Goal: Task Accomplishment & Management: Use online tool/utility

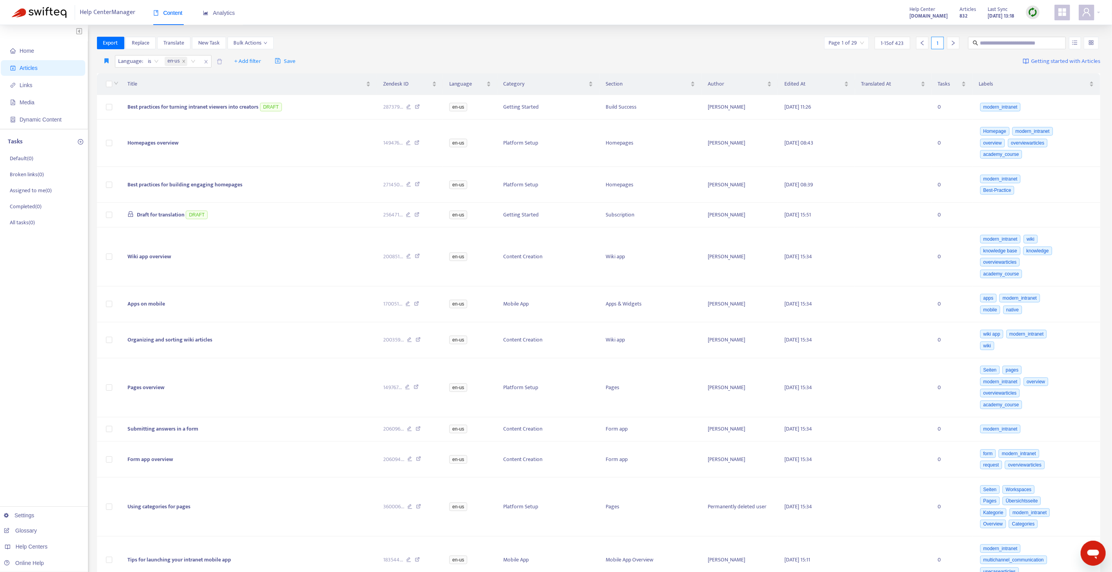
drag, startPoint x: 1028, startPoint y: 11, endPoint x: 1036, endPoint y: 20, distance: 11.4
click at [1029, 12] on img at bounding box center [1033, 12] width 10 height 10
click at [1043, 27] on link "Quick Sync" at bounding box center [1048, 28] width 33 height 9
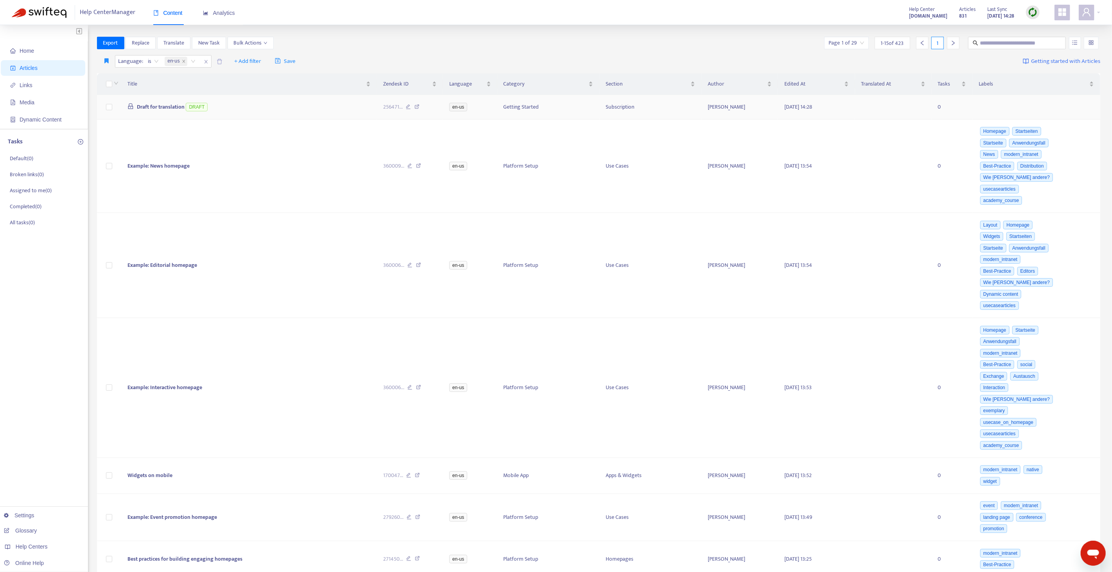
click at [112, 107] on td at bounding box center [109, 107] width 25 height 25
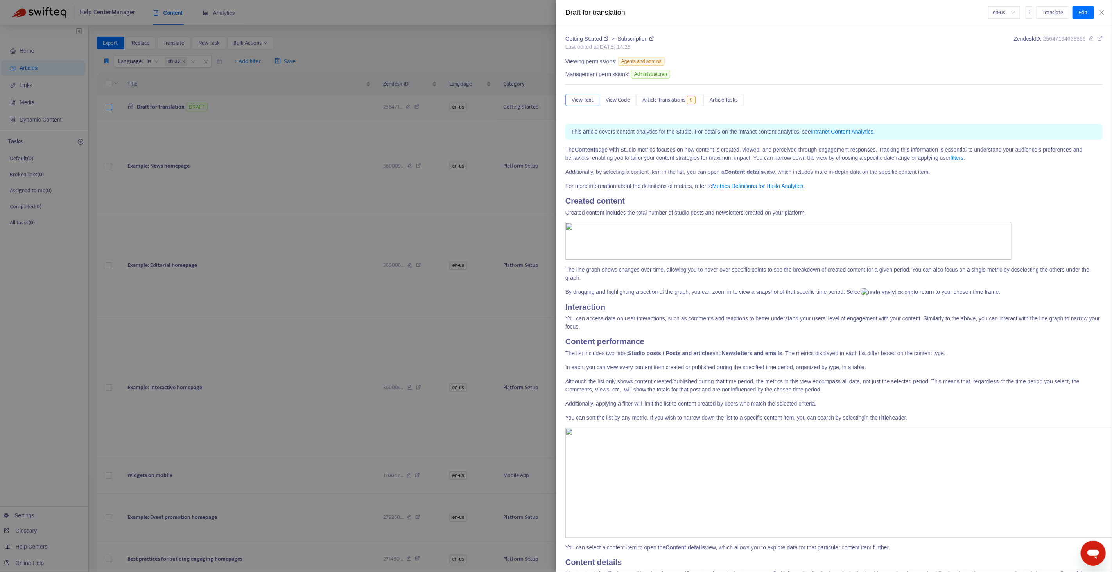
click at [110, 108] on div at bounding box center [556, 286] width 1112 height 572
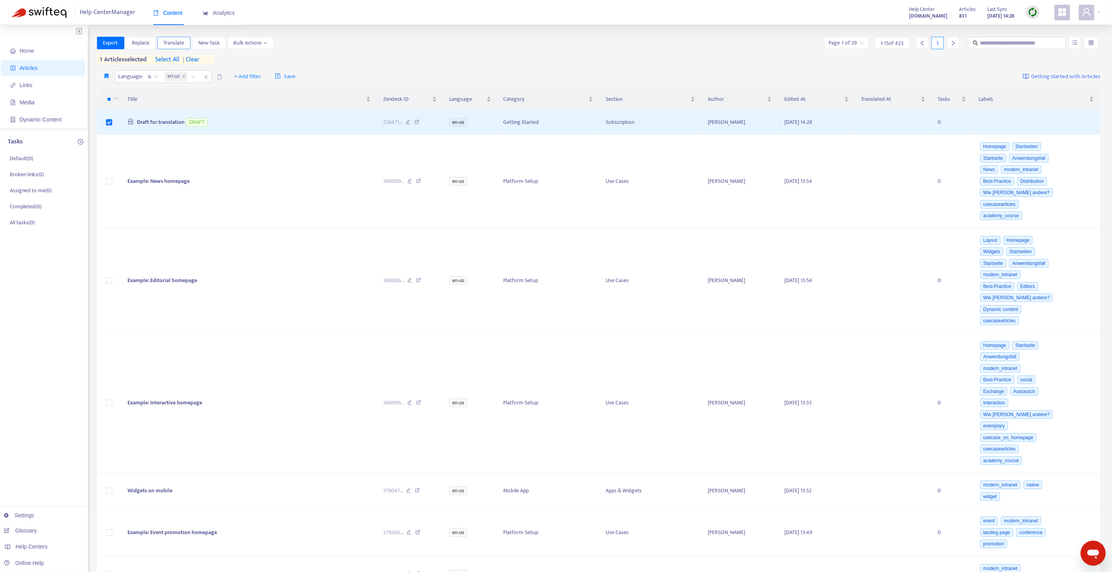
click at [181, 43] on span "Translate" at bounding box center [173, 43] width 21 height 9
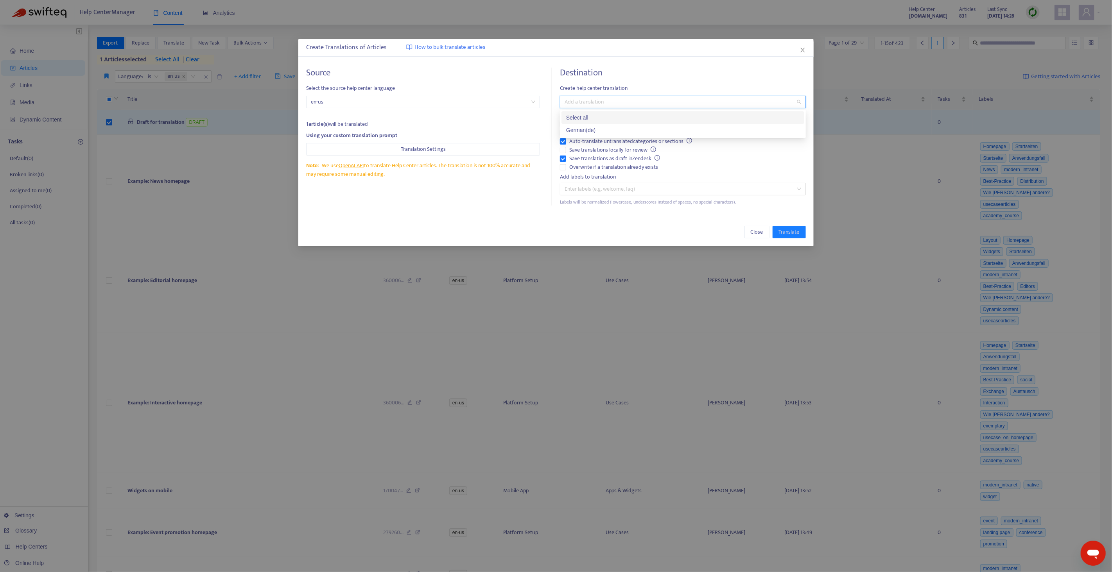
click at [565, 97] on input "search" at bounding box center [566, 101] width 2 height 9
click at [589, 130] on div "German ( de )" at bounding box center [682, 130] width 233 height 9
drag, startPoint x: 584, startPoint y: 139, endPoint x: 586, endPoint y: 163, distance: 24.3
click at [584, 140] on span "Auto-translate untranslated categories or sections" at bounding box center [630, 141] width 129 height 9
click at [583, 167] on span "Overwrite if a translation already exists" at bounding box center [613, 167] width 95 height 9
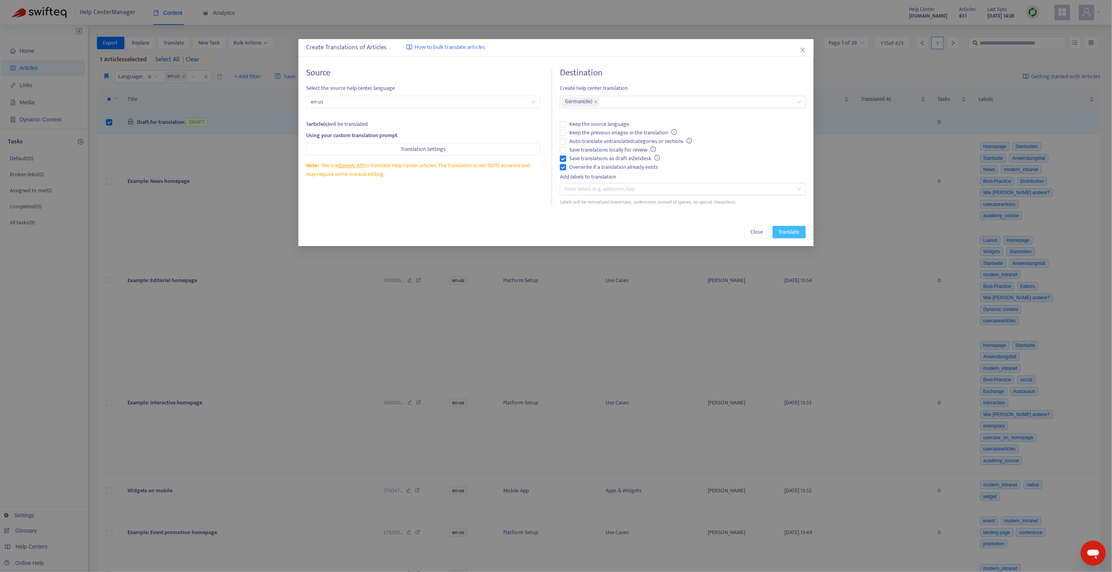
click at [789, 234] on span "Translate" at bounding box center [789, 232] width 21 height 9
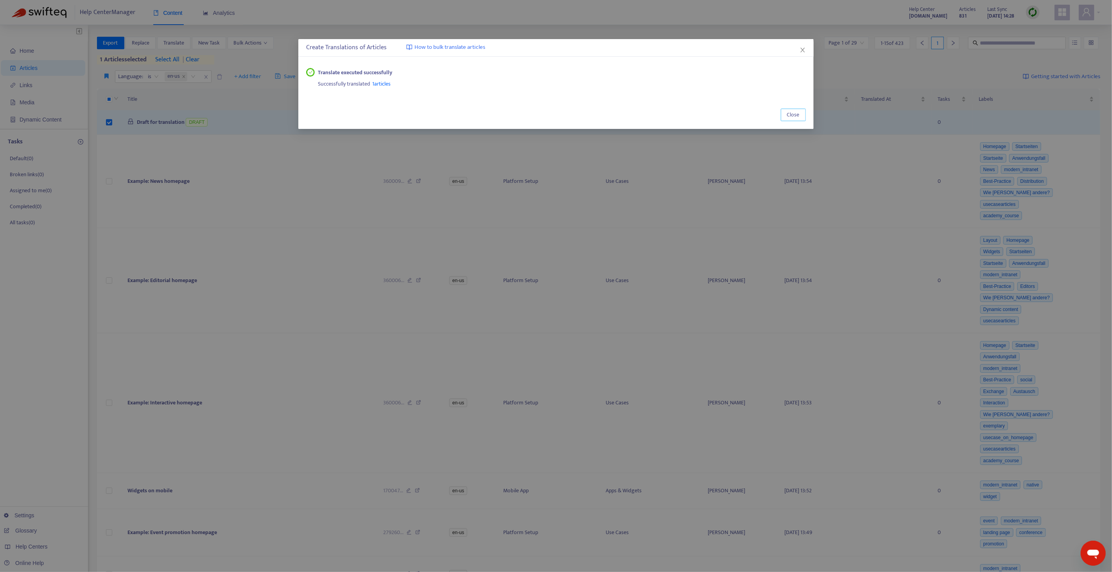
drag, startPoint x: 796, startPoint y: 116, endPoint x: 886, endPoint y: 81, distance: 96.3
click at [796, 116] on span "Close" at bounding box center [793, 115] width 13 height 9
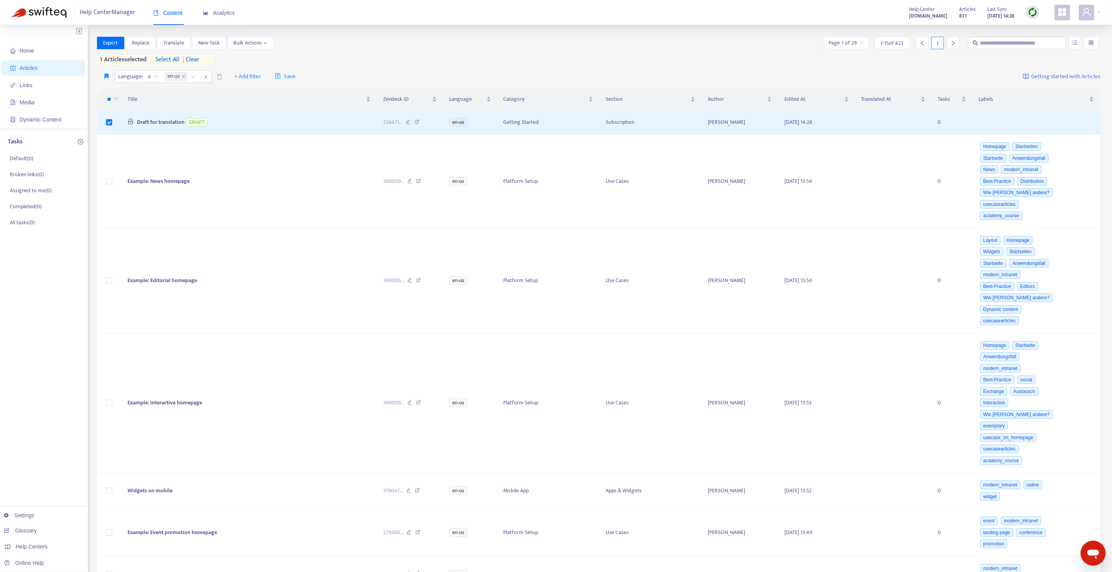
drag, startPoint x: 1040, startPoint y: 8, endPoint x: 1037, endPoint y: 11, distance: 4.2
click at [1040, 8] on div "Articles 831 Last Sync [DATE] 14:28" at bounding box center [999, 13] width 92 height 16
click at [1036, 11] on img at bounding box center [1033, 12] width 10 height 10
click at [1039, 29] on link "Quick Sync" at bounding box center [1048, 28] width 33 height 9
click at [179, 43] on span "Translate" at bounding box center [173, 43] width 21 height 9
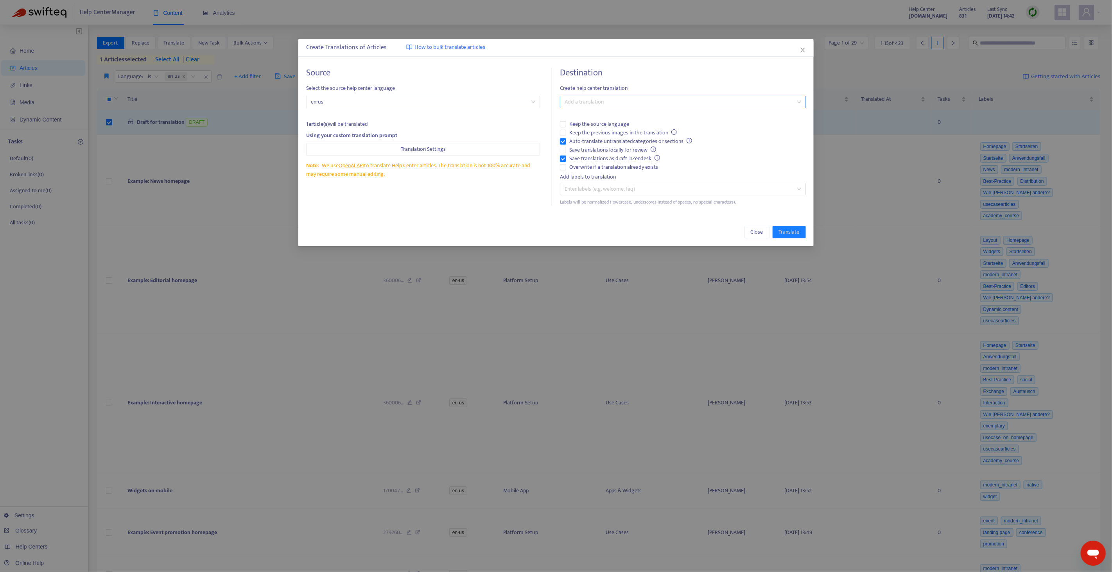
click at [610, 100] on div at bounding box center [679, 101] width 234 height 9
drag, startPoint x: 606, startPoint y: 133, endPoint x: 605, endPoint y: 137, distance: 4.4
click at [606, 133] on div "German ( de )" at bounding box center [682, 130] width 233 height 9
drag, startPoint x: 587, startPoint y: 166, endPoint x: 586, endPoint y: 147, distance: 19.2
click at [587, 165] on span "Overwrite if a translation already exists" at bounding box center [613, 167] width 95 height 9
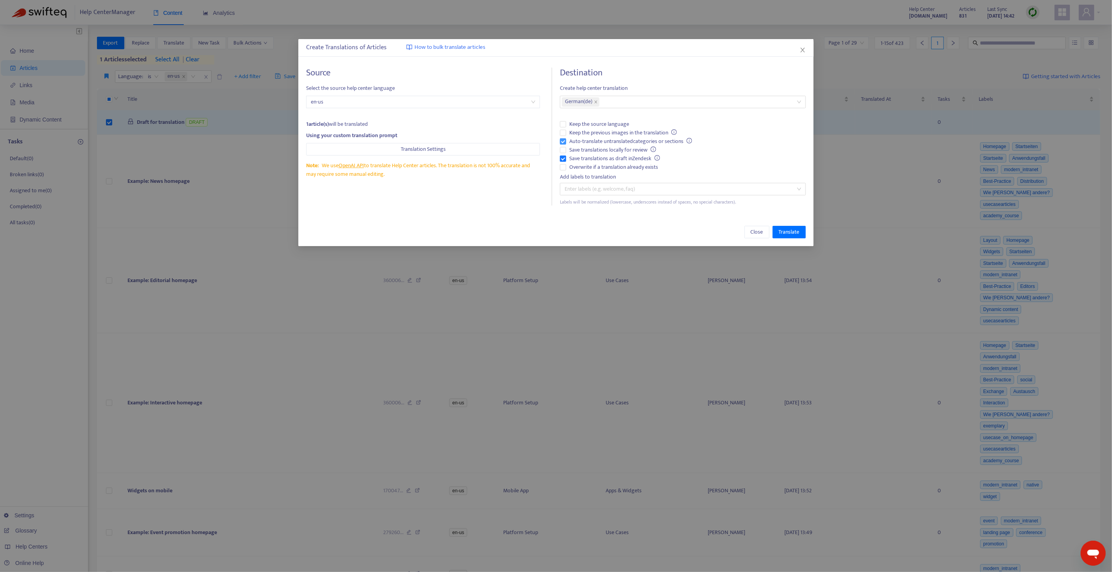
click at [586, 140] on span "Auto-translate untranslated categories or sections" at bounding box center [630, 141] width 129 height 9
click at [584, 165] on span "Overwrite if a translation already exists" at bounding box center [613, 167] width 95 height 9
drag, startPoint x: 788, startPoint y: 229, endPoint x: 786, endPoint y: 226, distance: 4.6
click at [788, 229] on span "Translate" at bounding box center [789, 232] width 21 height 9
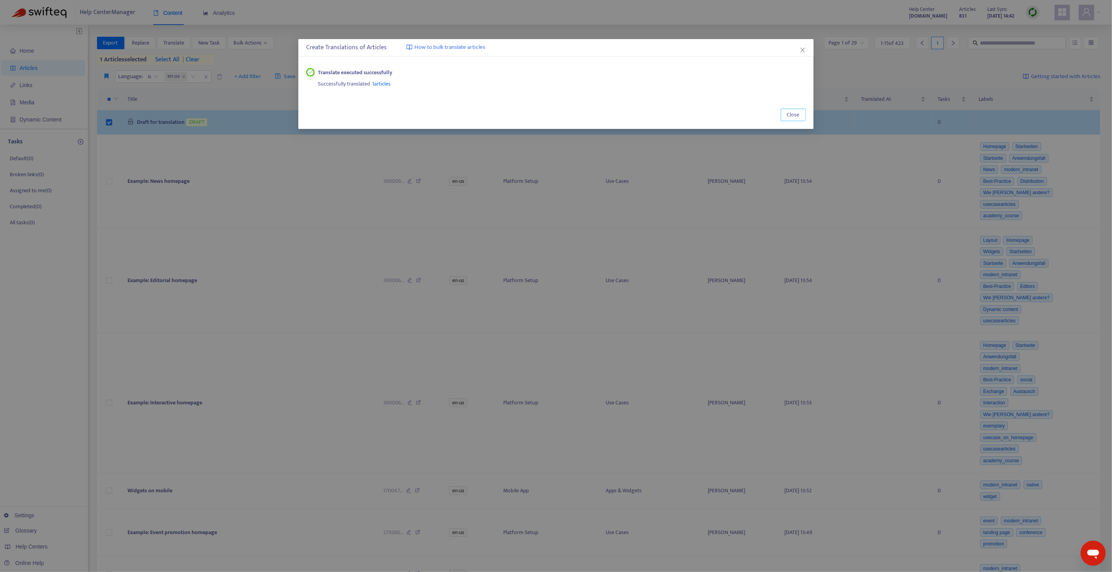
click at [795, 116] on span "Close" at bounding box center [793, 115] width 13 height 9
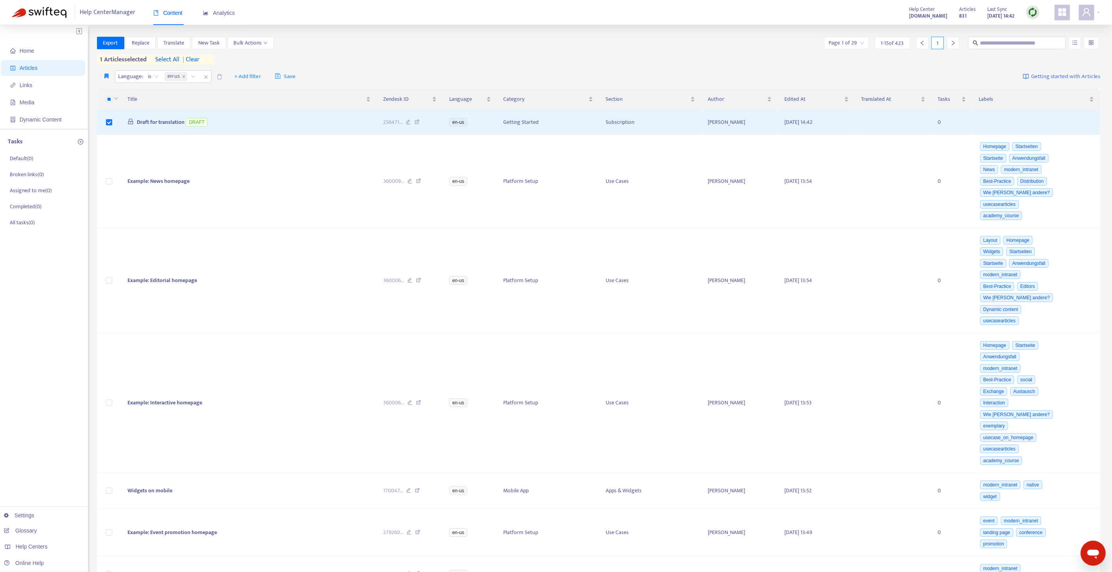
click at [1035, 16] on img at bounding box center [1033, 12] width 10 height 10
click at [1037, 31] on link "Quick Sync" at bounding box center [1048, 28] width 33 height 9
click at [175, 43] on span "Translate" at bounding box center [173, 43] width 21 height 9
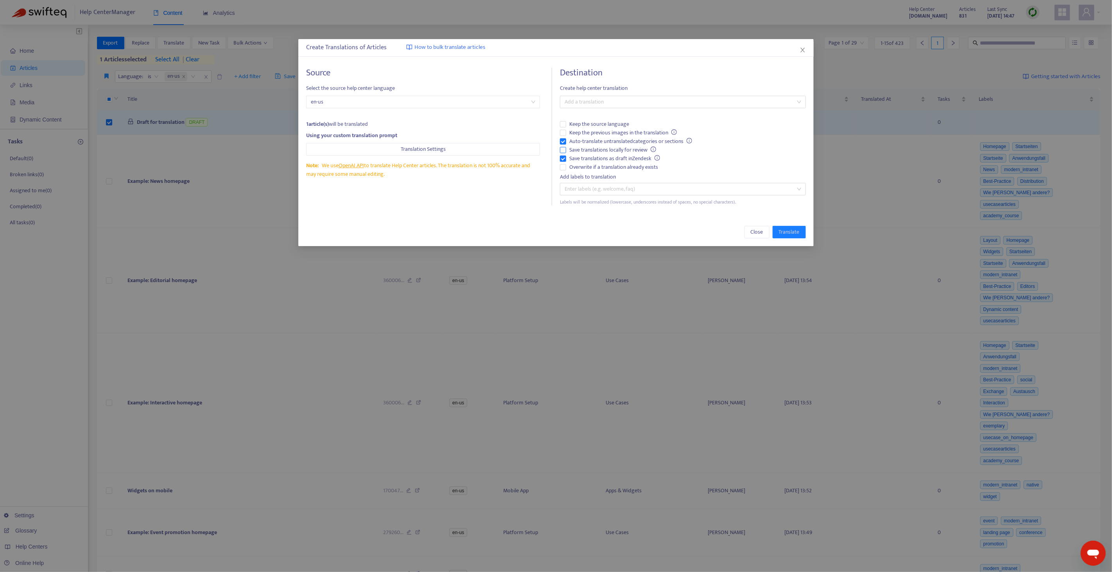
drag, startPoint x: 578, startPoint y: 141, endPoint x: 576, endPoint y: 146, distance: 4.5
click at [578, 141] on span "Auto-translate untranslated categories or sections" at bounding box center [630, 141] width 129 height 9
drag, startPoint x: 575, startPoint y: 165, endPoint x: 601, endPoint y: 174, distance: 27.2
click at [576, 165] on span "Overwrite if a translation already exists" at bounding box center [613, 167] width 95 height 9
click at [571, 102] on div at bounding box center [679, 101] width 234 height 9
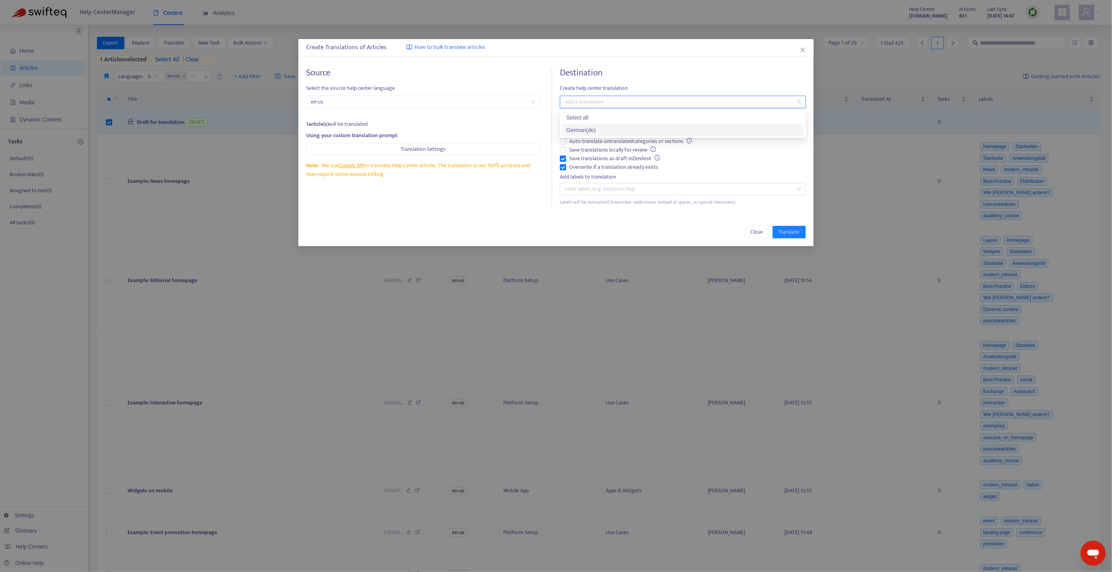
drag, startPoint x: 580, startPoint y: 129, endPoint x: 668, endPoint y: 181, distance: 102.3
click at [580, 129] on div "German ( de )" at bounding box center [682, 130] width 233 height 9
click at [789, 232] on span "Translate" at bounding box center [789, 232] width 21 height 9
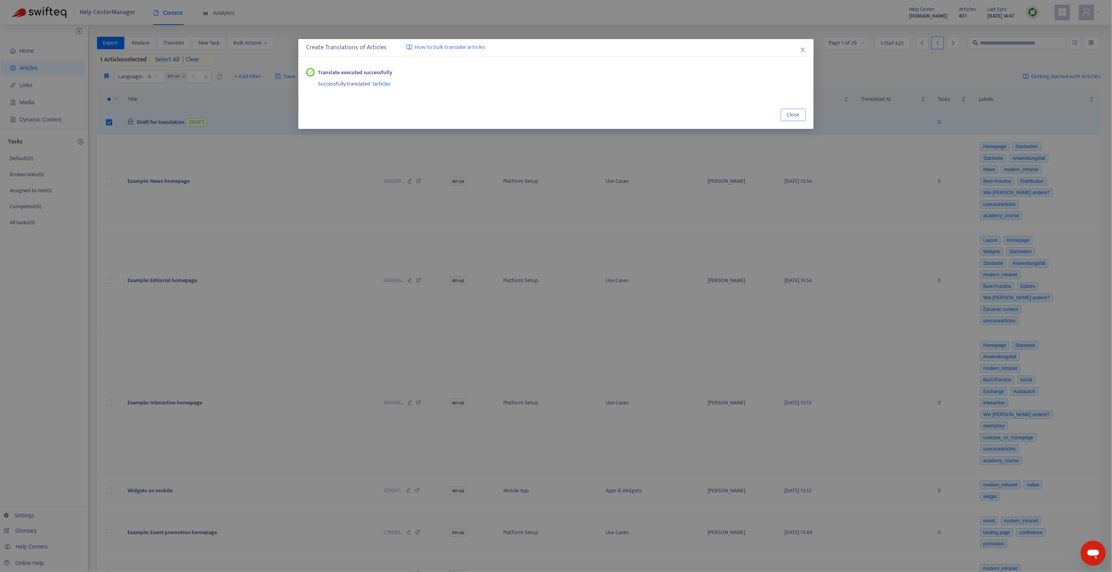
click at [787, 114] on span "Close" at bounding box center [793, 115] width 13 height 9
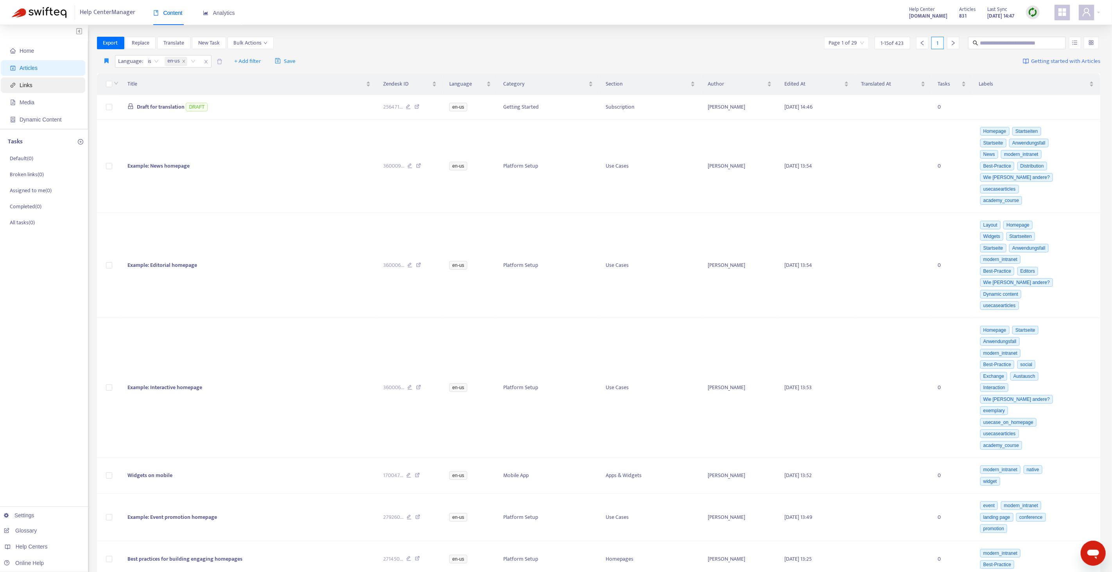
click at [42, 86] on span "Links" at bounding box center [44, 85] width 69 height 16
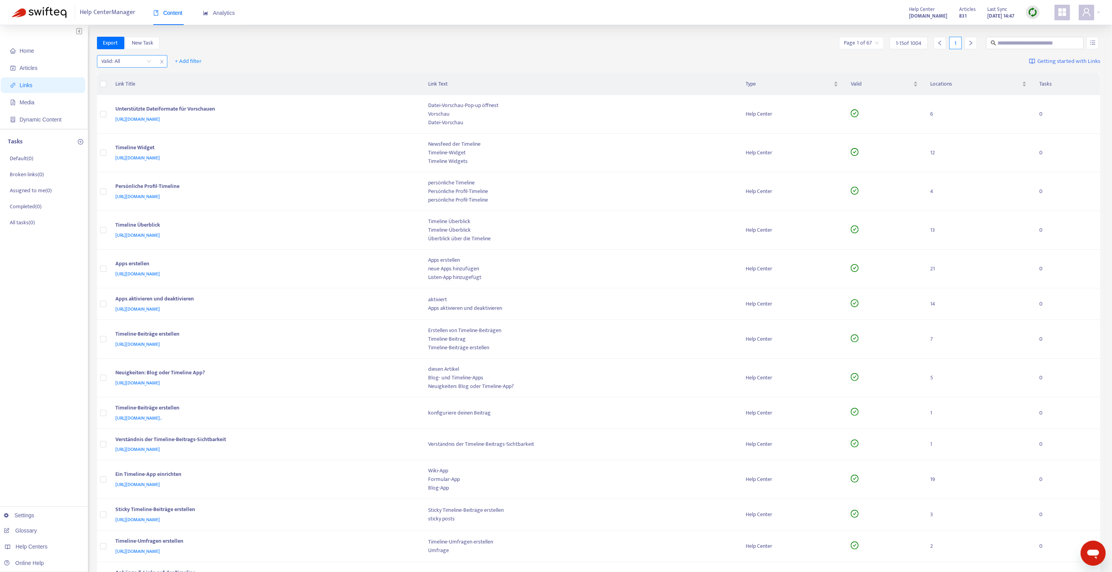
click at [141, 63] on input "search" at bounding box center [127, 61] width 50 height 12
click at [129, 100] on div "No" at bounding box center [172, 101] width 136 height 9
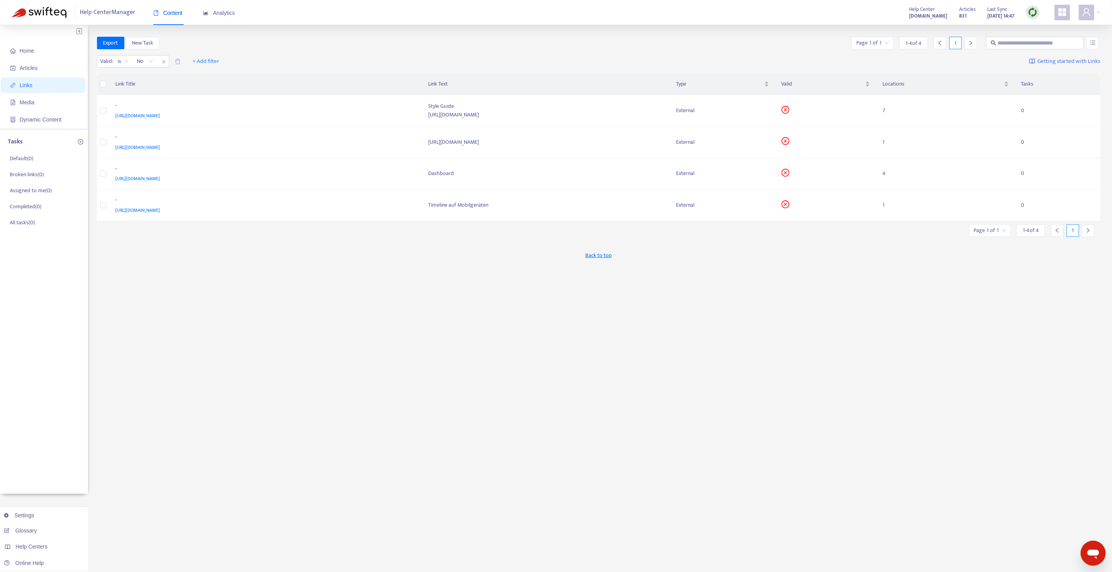
click at [284, 59] on div "Valid : is No + Add filter Getting started with Links" at bounding box center [598, 62] width 1003 height 21
click at [399, 167] on div "-" at bounding box center [264, 170] width 297 height 10
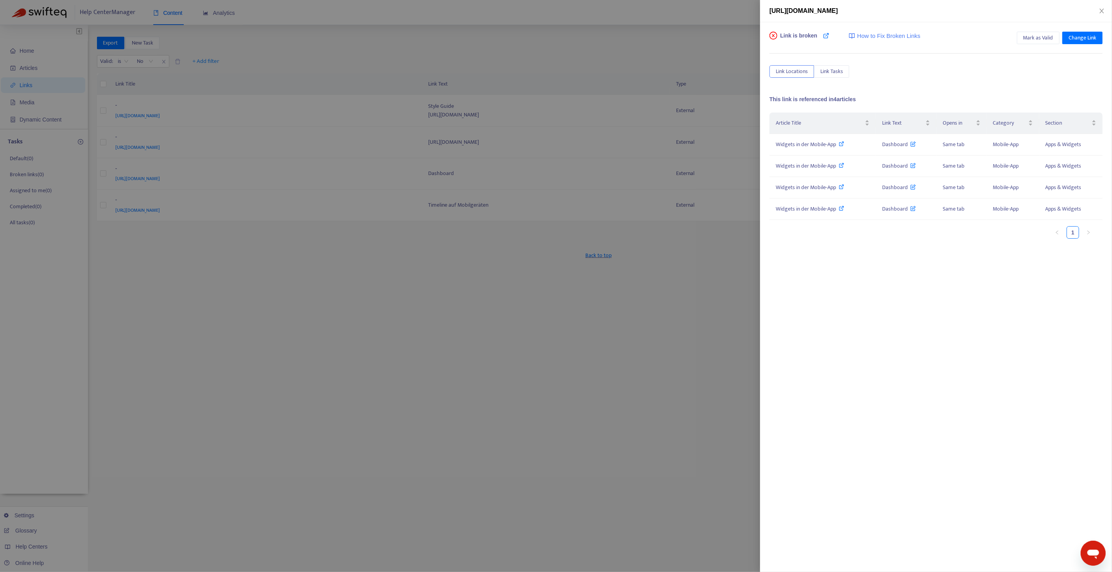
click at [677, 338] on div at bounding box center [556, 286] width 1112 height 572
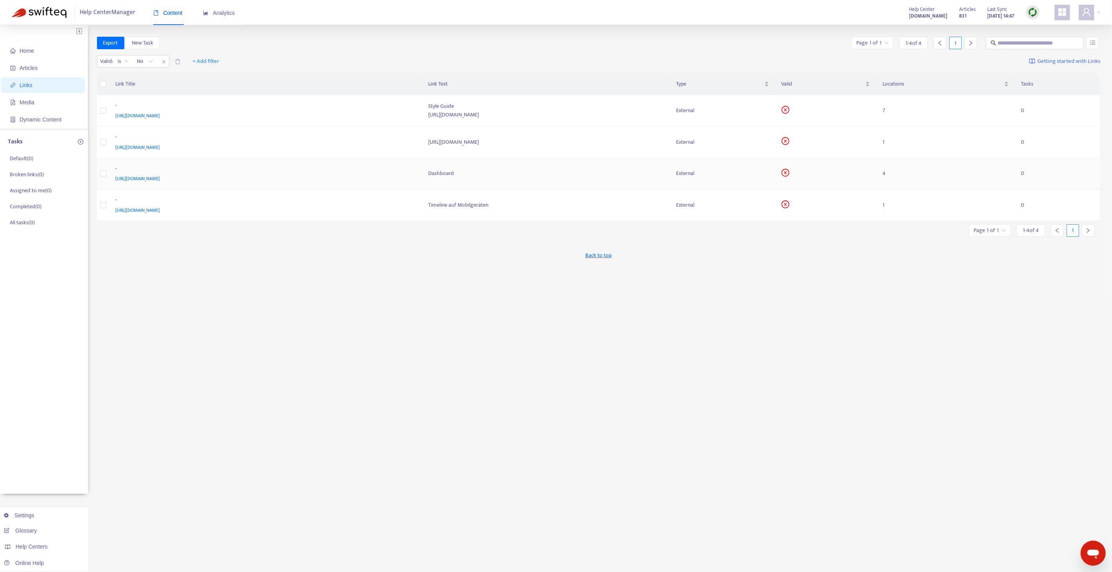
click at [381, 169] on div "-" at bounding box center [264, 170] width 297 height 10
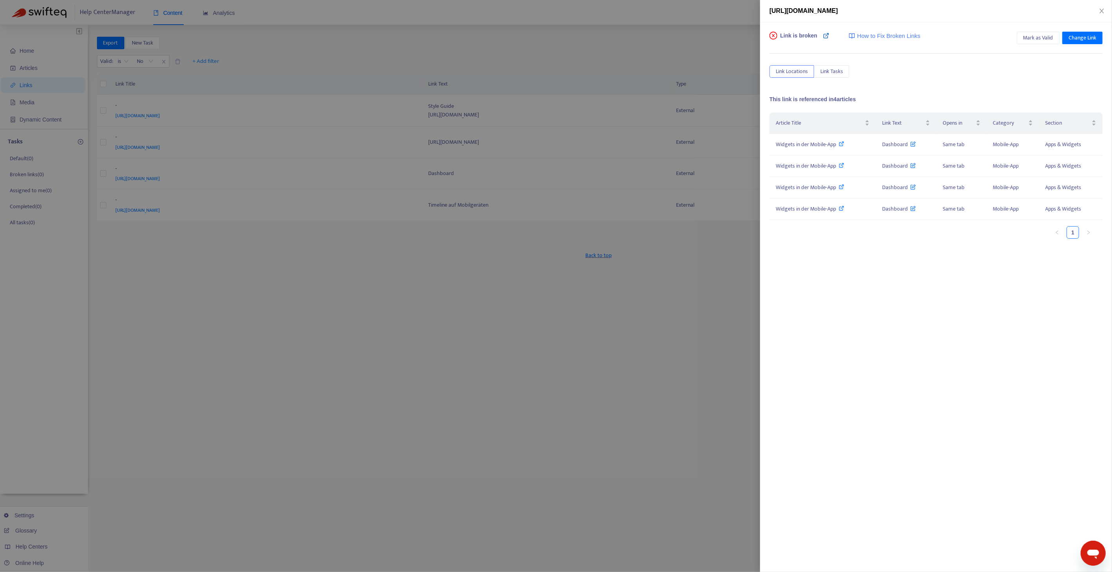
click at [827, 38] on icon at bounding box center [826, 35] width 6 height 6
click at [252, 203] on div at bounding box center [556, 286] width 1112 height 572
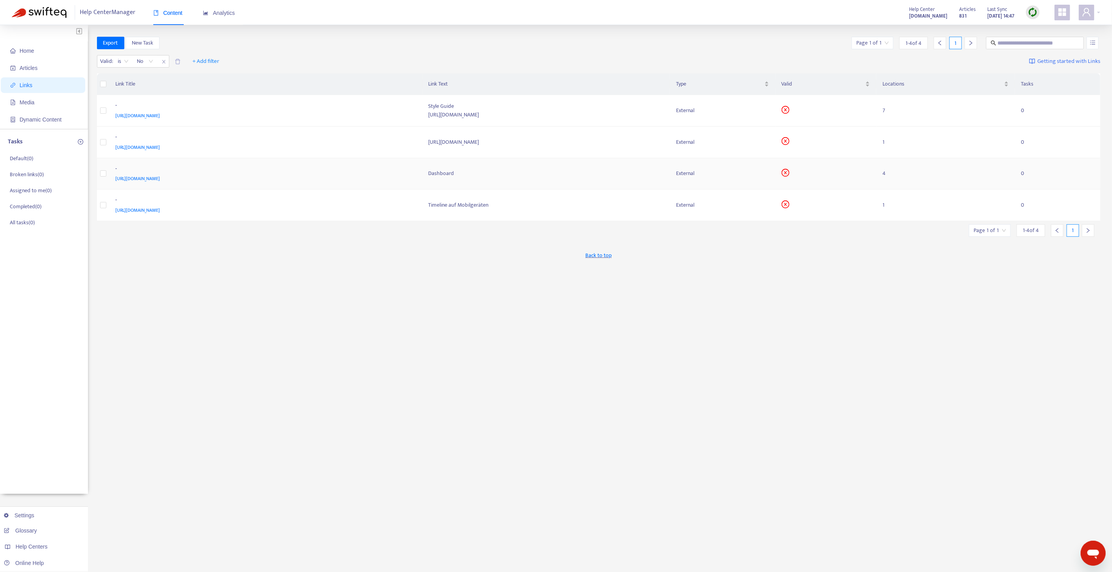
click at [160, 179] on span "[URL][DOMAIN_NAME]" at bounding box center [138, 179] width 45 height 8
click at [402, 168] on div "-" at bounding box center [264, 170] width 297 height 10
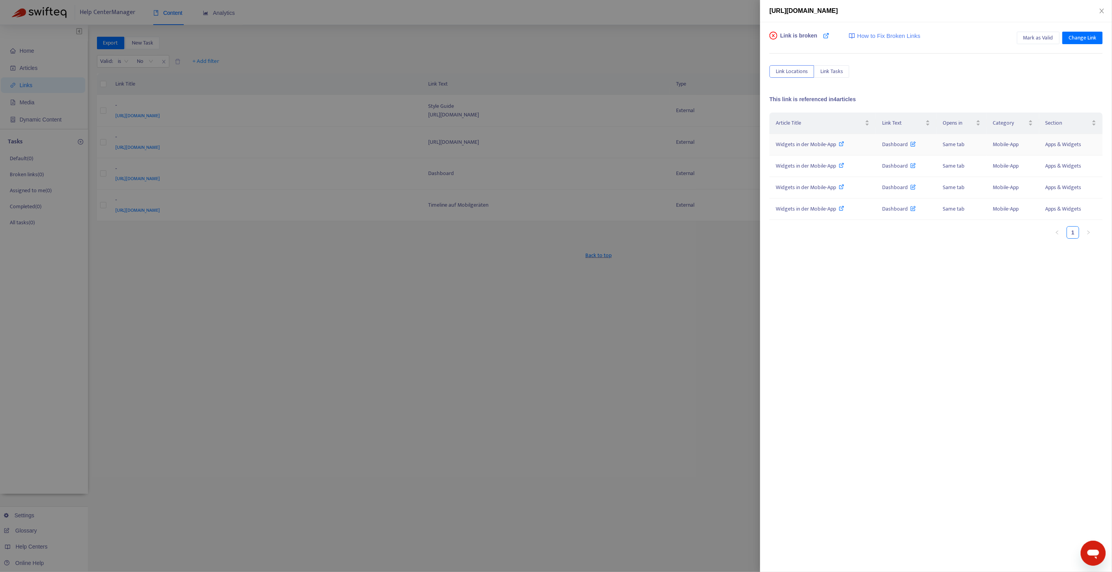
click at [843, 143] on icon at bounding box center [841, 143] width 5 height 5
click at [324, 408] on div at bounding box center [556, 286] width 1112 height 572
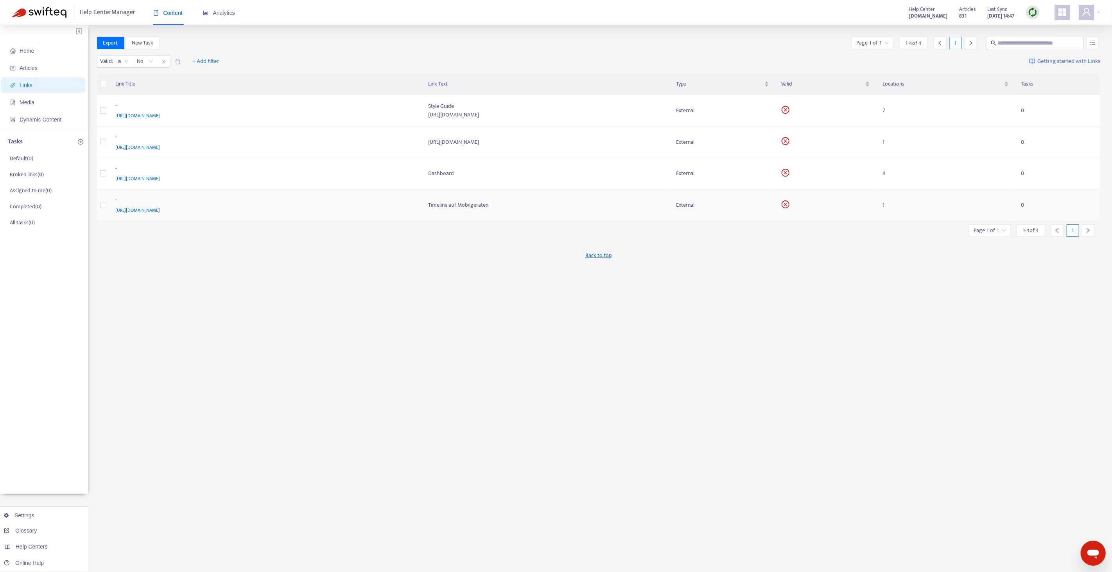
click at [400, 200] on div "-" at bounding box center [264, 201] width 297 height 10
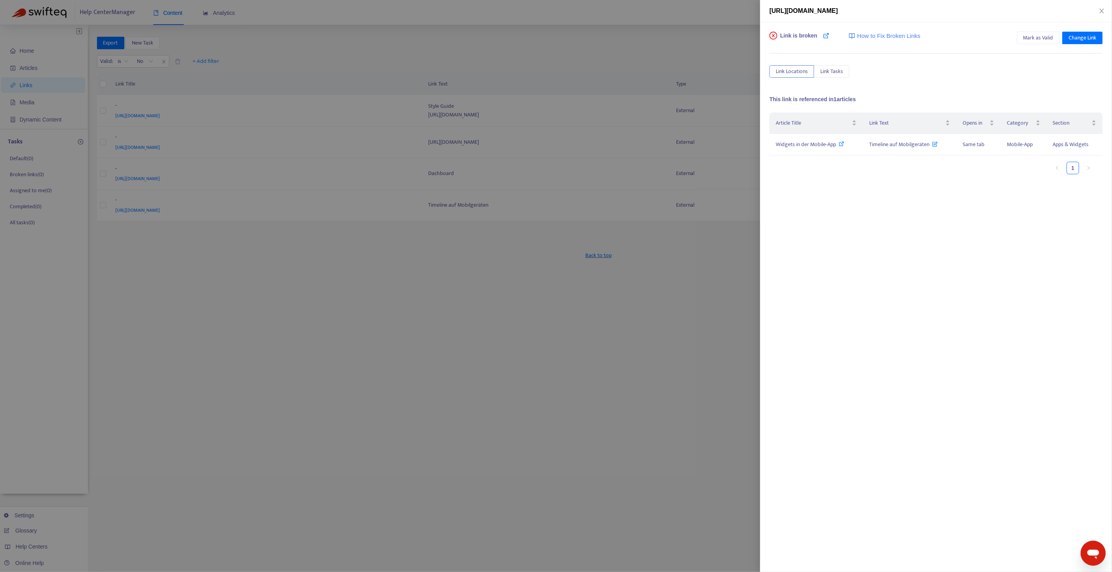
click at [418, 240] on div at bounding box center [556, 286] width 1112 height 572
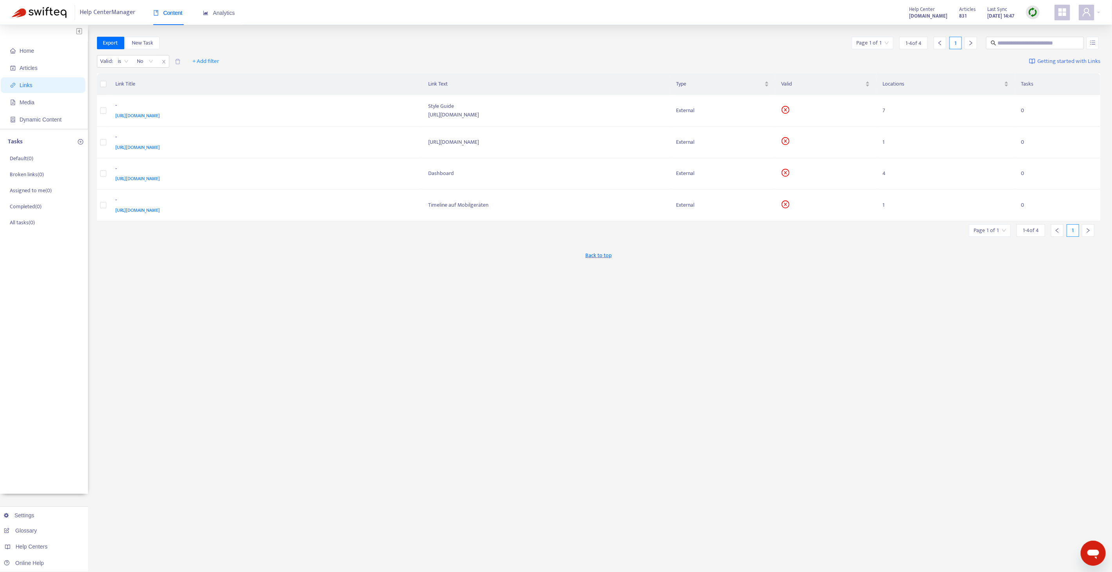
click at [1032, 15] on img at bounding box center [1033, 12] width 10 height 10
click at [1046, 29] on link "Quick Sync" at bounding box center [1048, 28] width 33 height 9
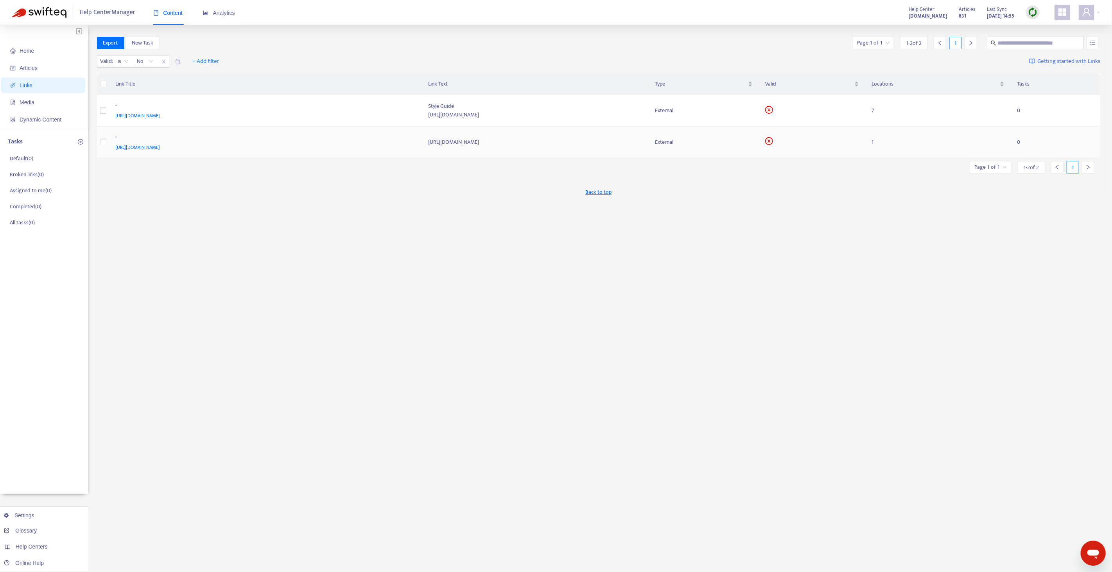
click at [391, 143] on div "[URL][DOMAIN_NAME]" at bounding box center [264, 147] width 297 height 9
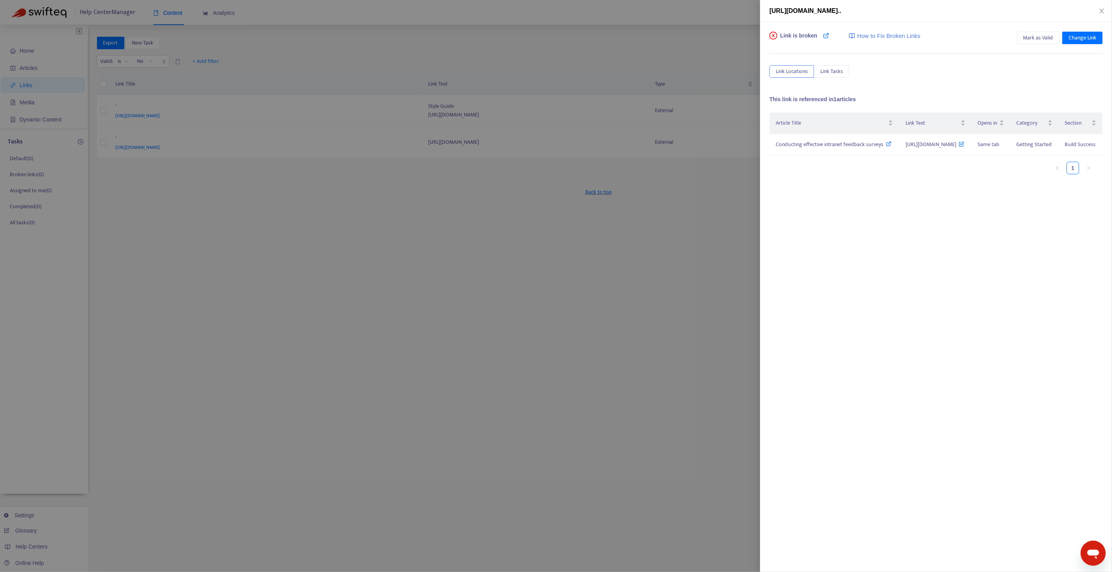
click at [420, 251] on div at bounding box center [556, 286] width 1112 height 572
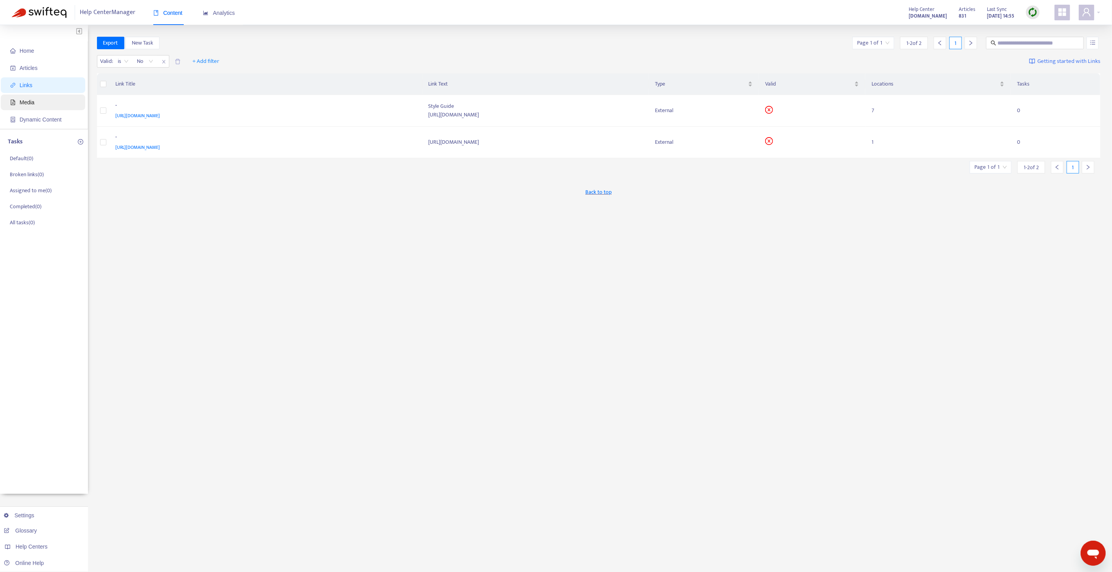
click at [50, 100] on span "Media" at bounding box center [44, 103] width 69 height 16
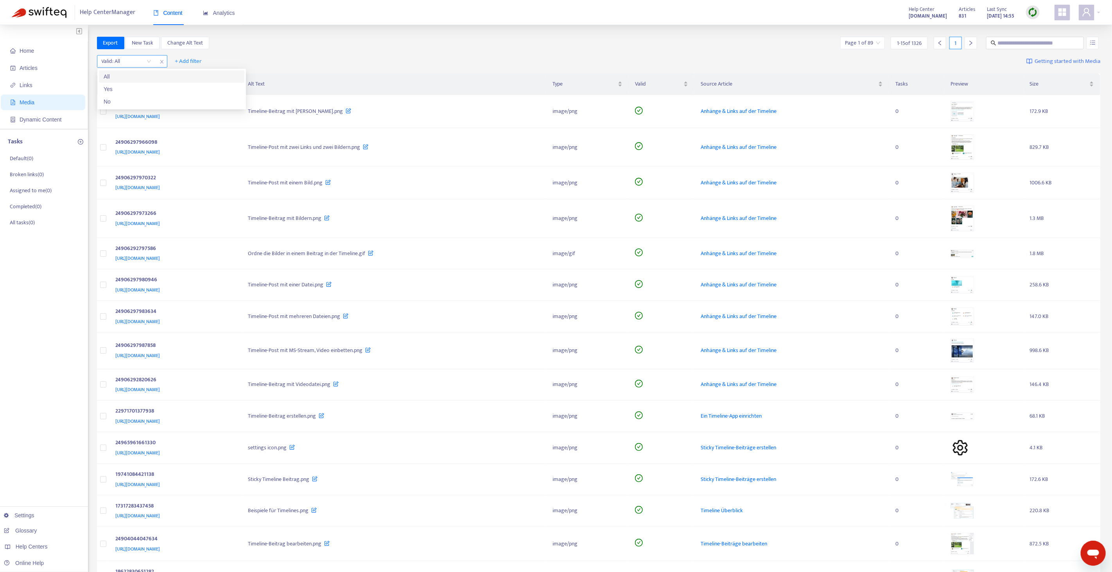
click at [123, 63] on input "search" at bounding box center [127, 61] width 50 height 12
click at [127, 102] on div "No" at bounding box center [172, 101] width 136 height 9
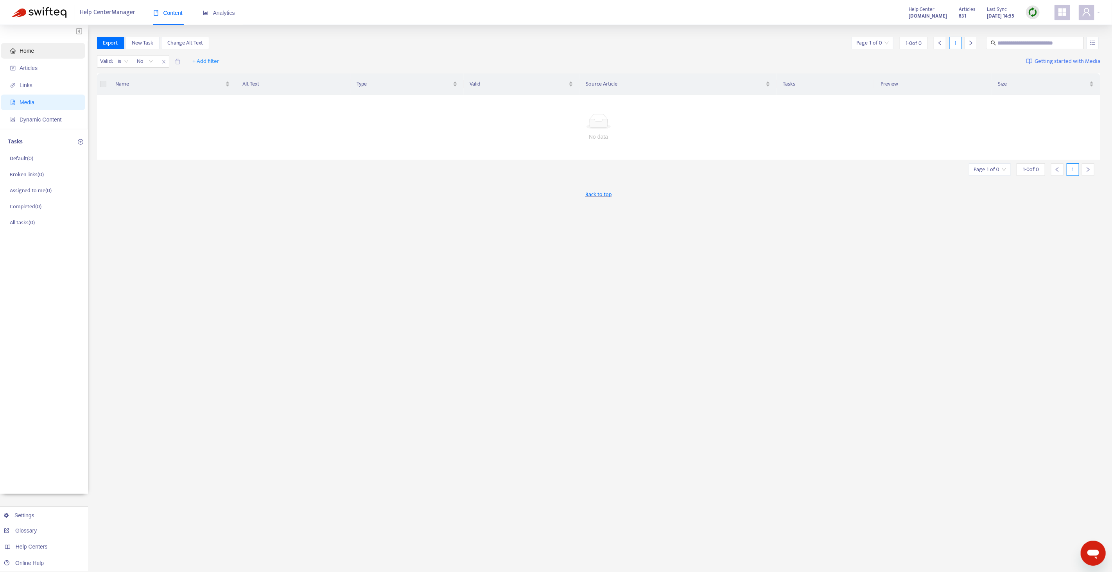
click at [26, 49] on span "Home" at bounding box center [27, 51] width 14 height 6
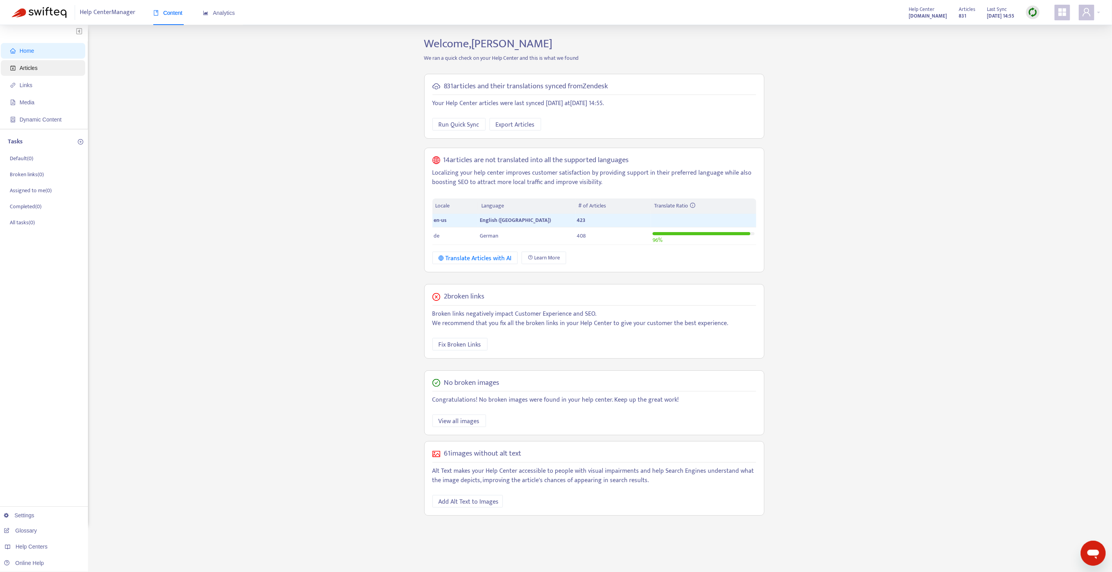
click at [53, 70] on span "Articles" at bounding box center [44, 68] width 69 height 16
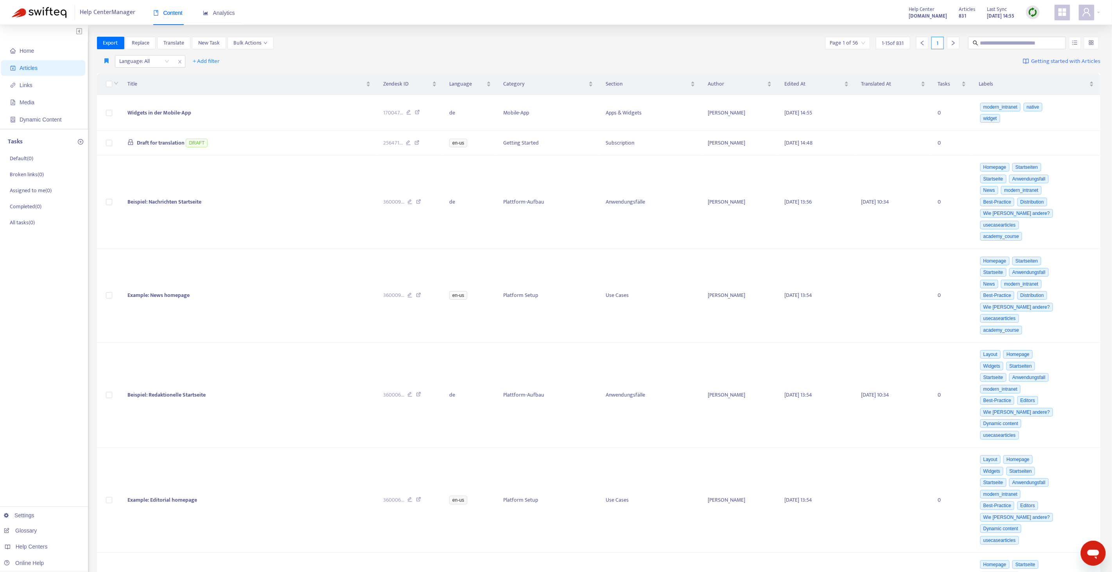
click at [353, 42] on div "Export Replace Translate New Task Bulk Actions Page 1 of 56 1 - 15 of 831 1" at bounding box center [598, 43] width 1003 height 13
click at [106, 57] on icon "button" at bounding box center [107, 58] width 4 height 6
click at [114, 77] on span "English only" at bounding box center [118, 74] width 27 height 9
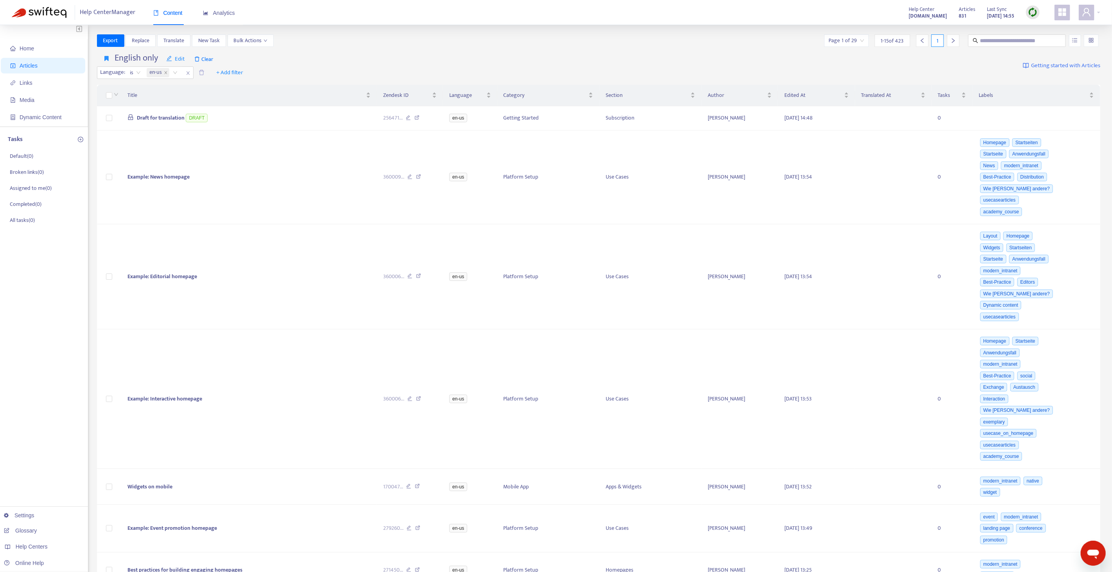
click at [459, 50] on div "English only Edit Clear Language : is en-us + Add filter Getting started with A…" at bounding box center [598, 66] width 1003 height 32
click at [396, 38] on div "Export Replace Translate New Task Bulk Actions Page 1 of 29 1 - 15 of 423 1" at bounding box center [598, 43] width 1003 height 13
